Goal: Information Seeking & Learning: Learn about a topic

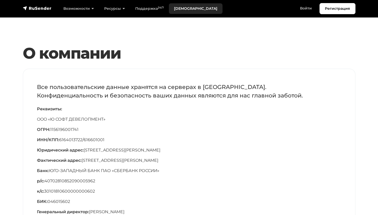
click at [187, 7] on link "[DEMOGRAPHIC_DATA]" at bounding box center [196, 8] width 54 height 11
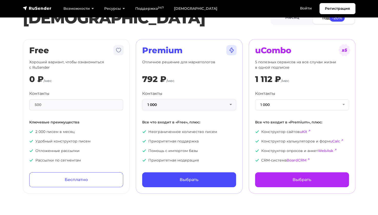
click at [216, 109] on button "1 000" at bounding box center [189, 104] width 94 height 11
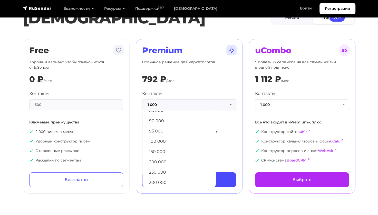
scroll to position [278, 0]
click at [183, 139] on link "300 000" at bounding box center [179, 139] width 68 height 10
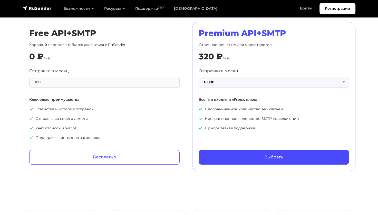
scroll to position [231, 0]
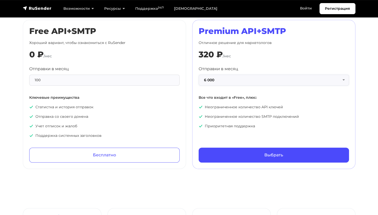
click at [217, 78] on button "6 000" at bounding box center [274, 80] width 151 height 11
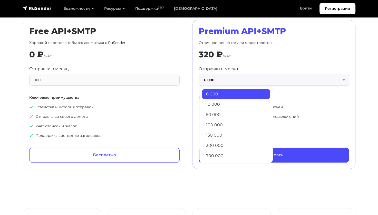
click at [217, 78] on button "6 000" at bounding box center [274, 80] width 151 height 11
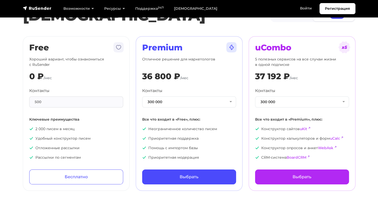
scroll to position [0, 0]
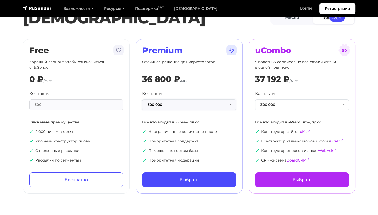
click at [196, 101] on button "300 000" at bounding box center [189, 104] width 94 height 11
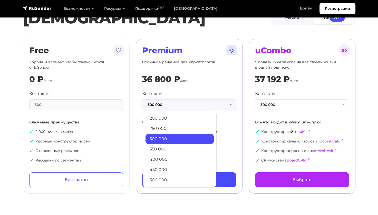
click at [196, 101] on button "300 000" at bounding box center [189, 104] width 94 height 11
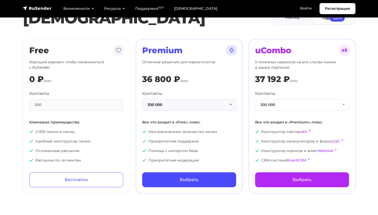
click at [198, 106] on button "300 000" at bounding box center [189, 104] width 94 height 11
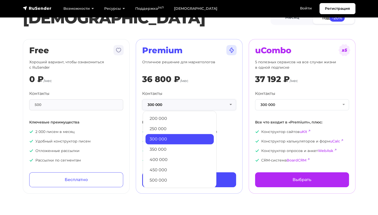
click at [198, 106] on button "300 000" at bounding box center [189, 104] width 94 height 11
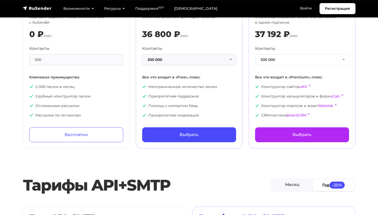
scroll to position [51, 0]
